Goal: Navigation & Orientation: Go to known website

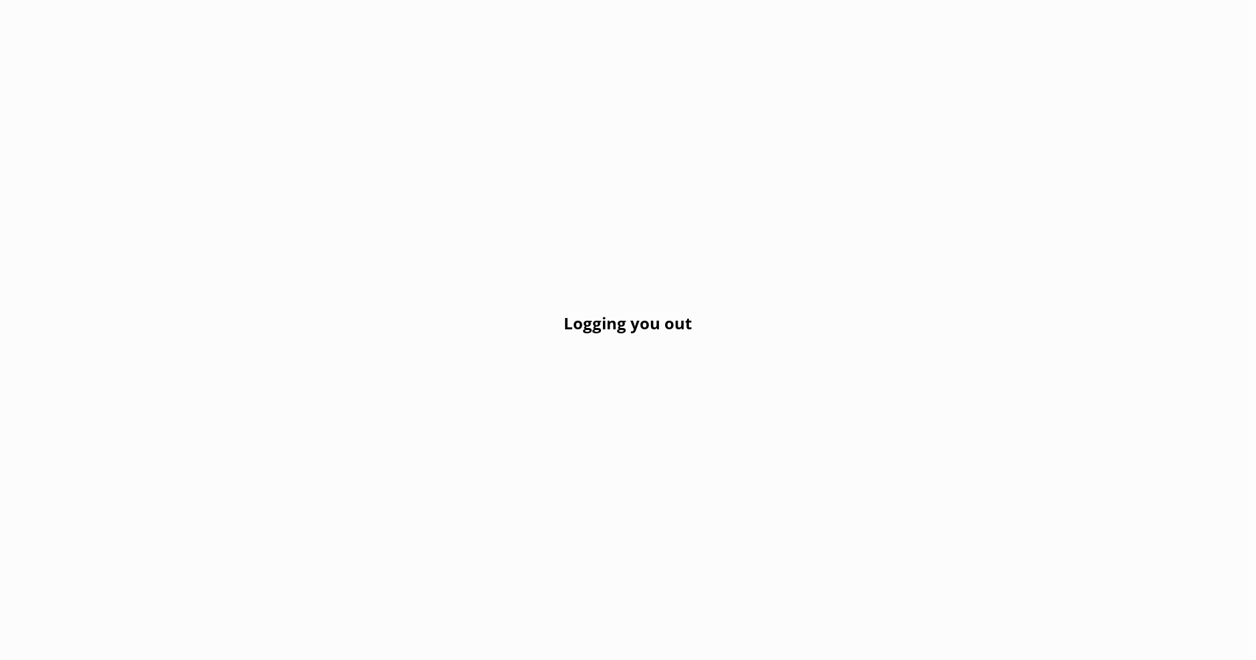
click at [33, 83] on div "Logging you out" at bounding box center [628, 330] width 1256 height 660
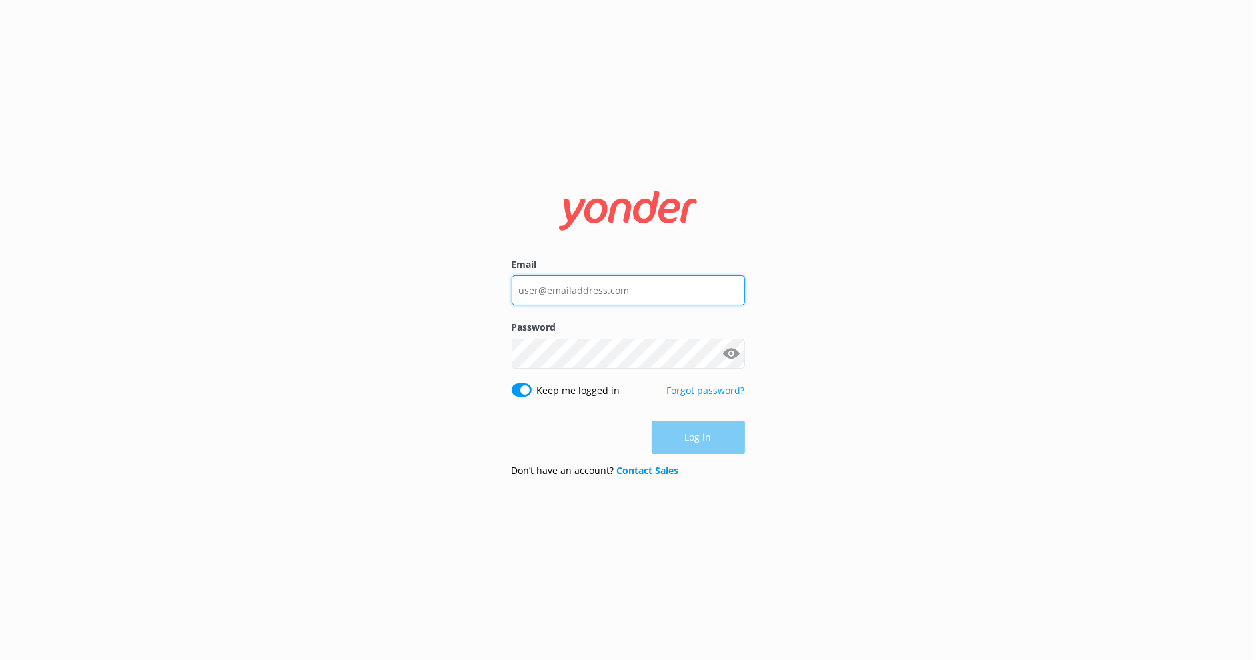
type input "[EMAIL_ADDRESS][DOMAIN_NAME]"
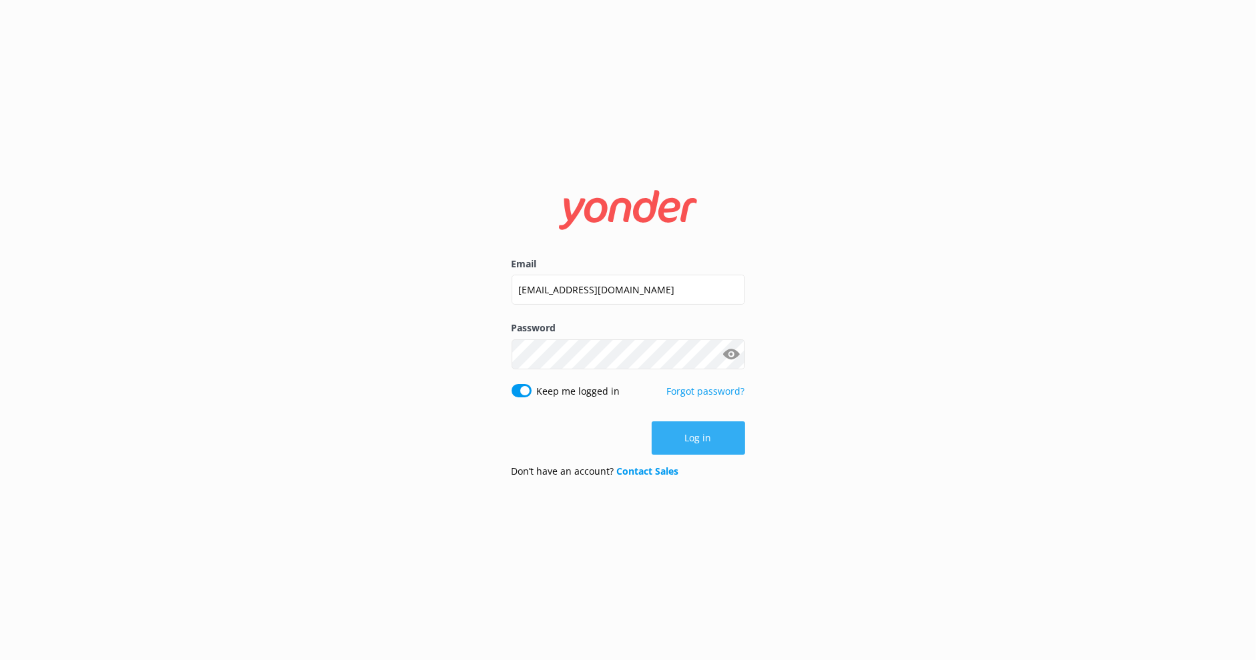
click at [672, 435] on button "Log in" at bounding box center [698, 438] width 93 height 33
